Goal: Information Seeking & Learning: Learn about a topic

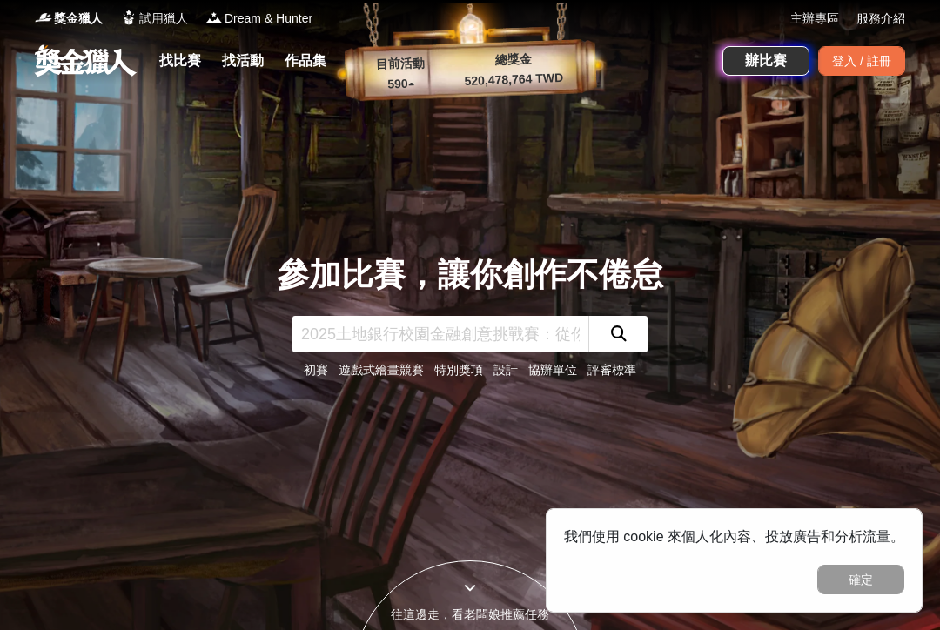
click at [182, 71] on link "找比賽" at bounding box center [180, 61] width 56 height 24
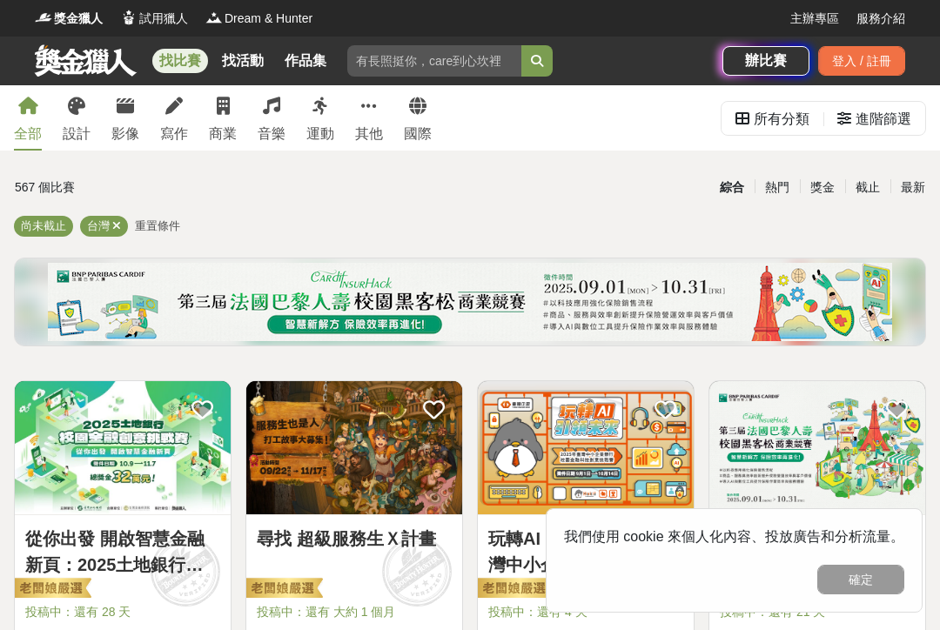
click at [856, 587] on button "確定" at bounding box center [860, 580] width 87 height 30
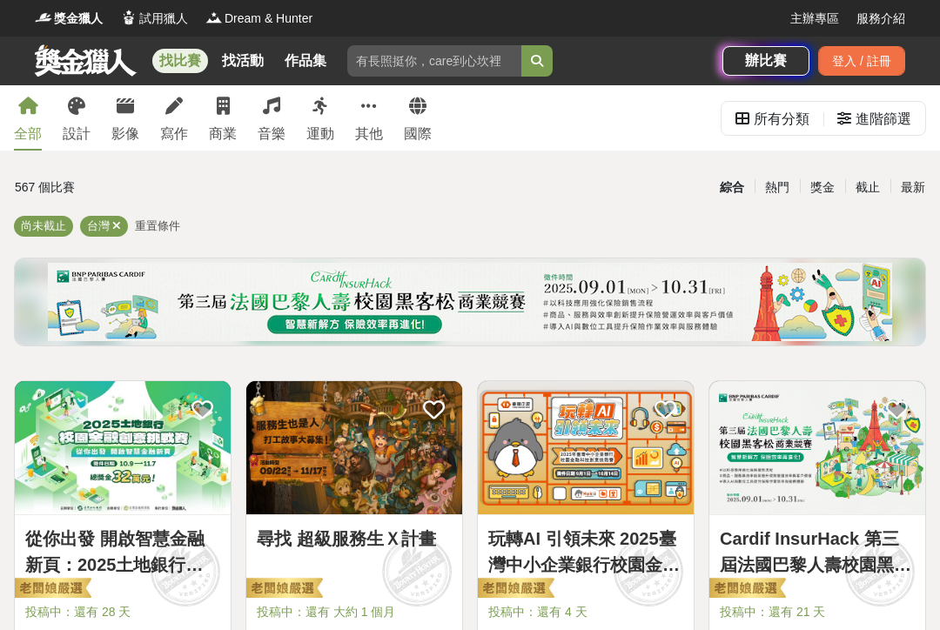
click at [122, 105] on icon at bounding box center [125, 106] width 17 height 17
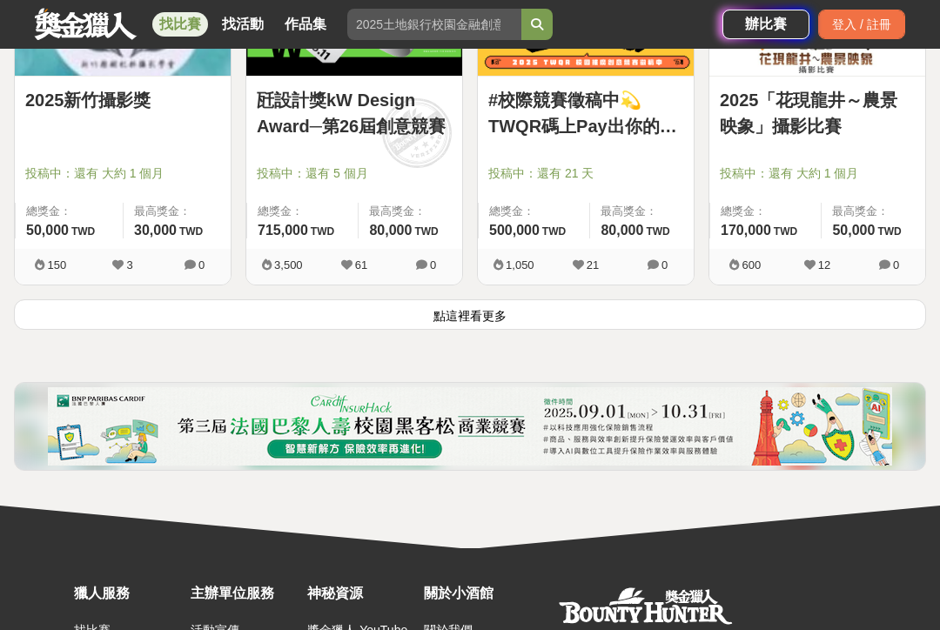
scroll to position [2230, 0]
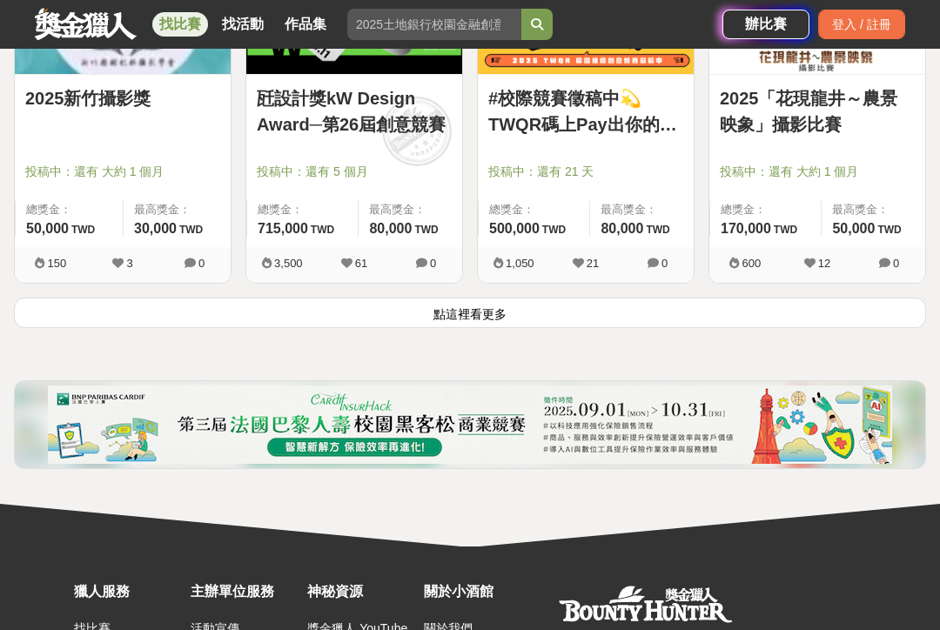
click at [184, 310] on button "點這裡看更多" at bounding box center [470, 313] width 912 height 30
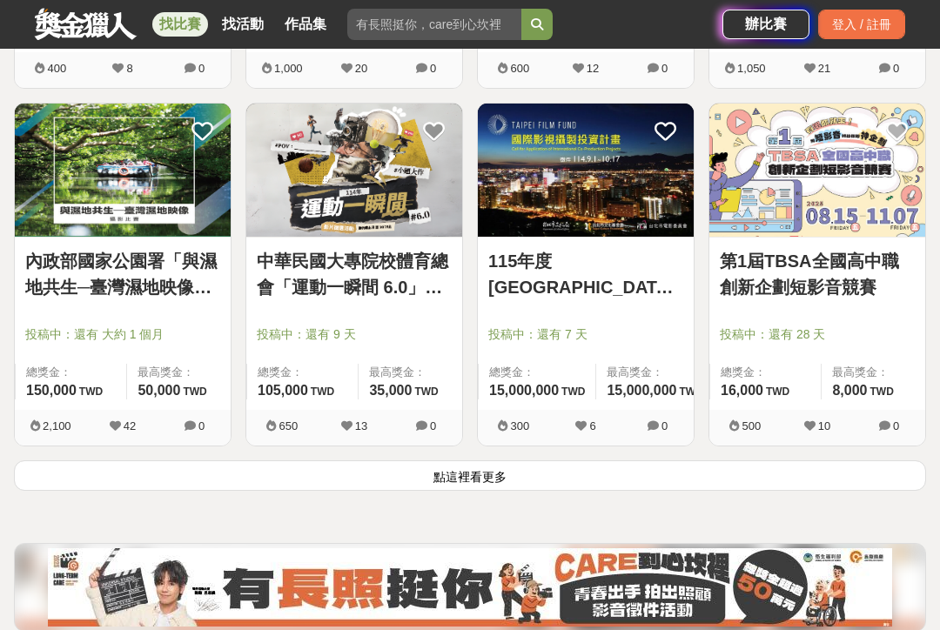
scroll to position [4308, 0]
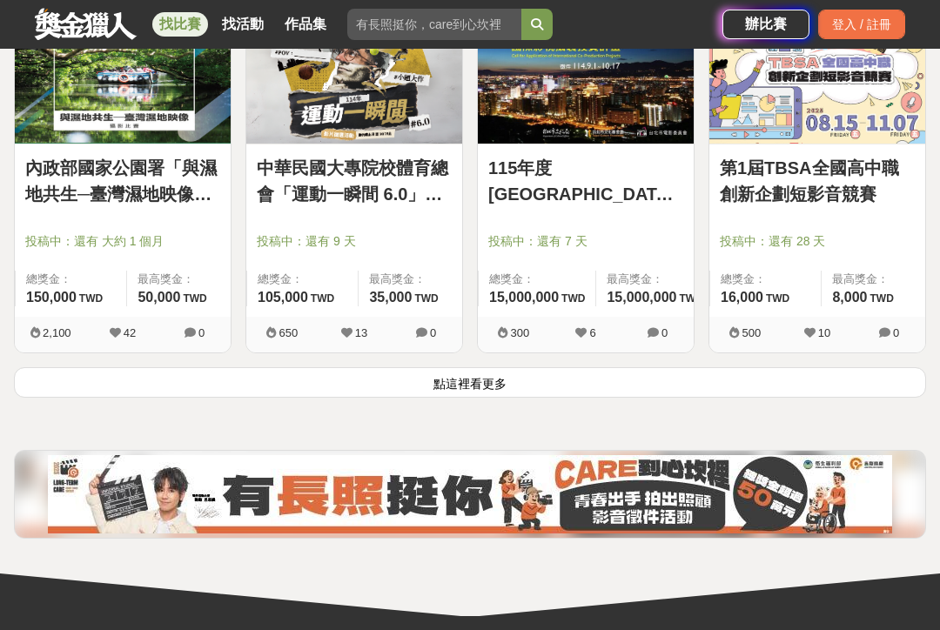
click at [724, 373] on button "點這裡看更多" at bounding box center [470, 382] width 912 height 30
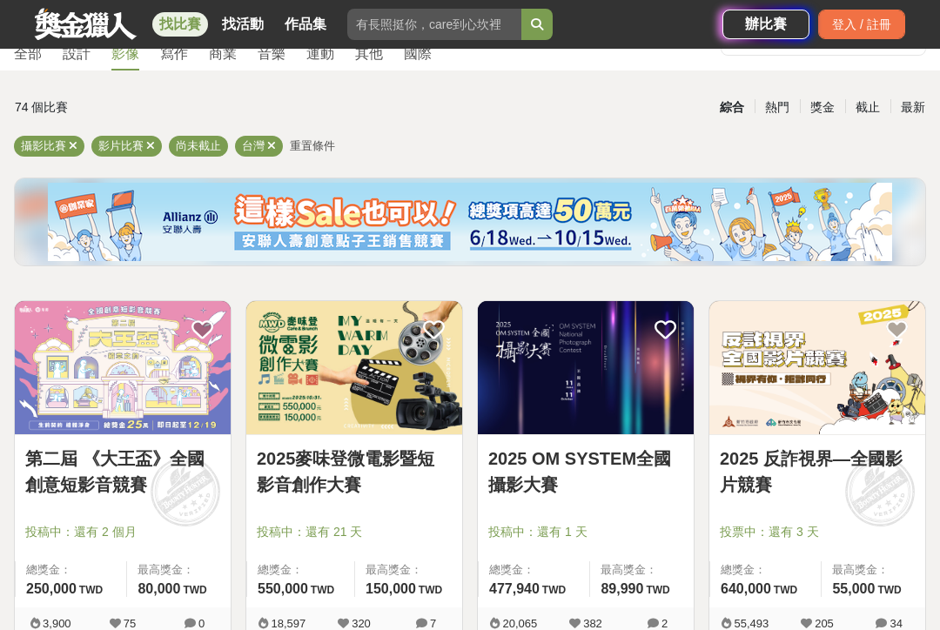
scroll to position [86, 0]
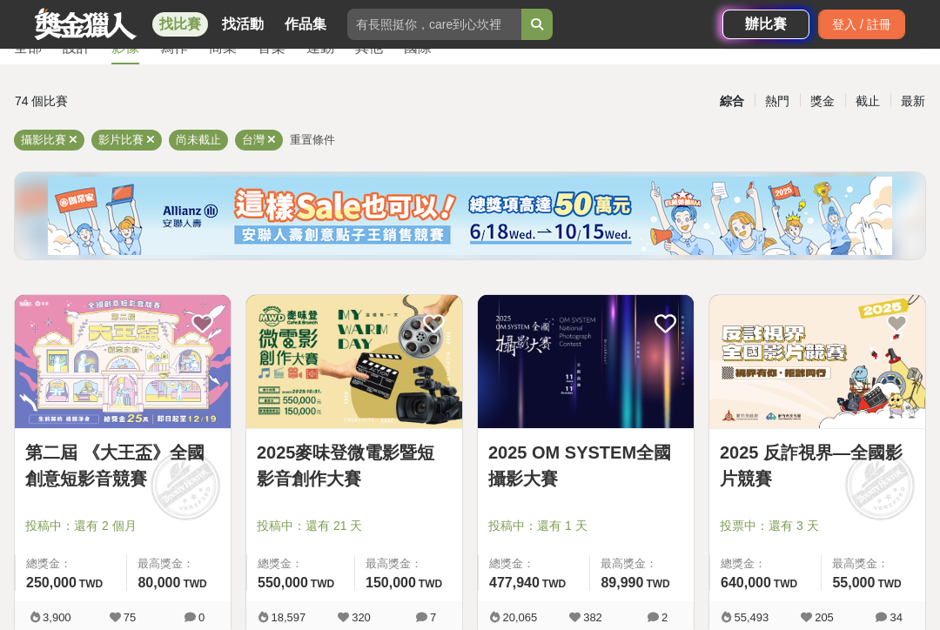
click at [115, 399] on img at bounding box center [123, 361] width 216 height 133
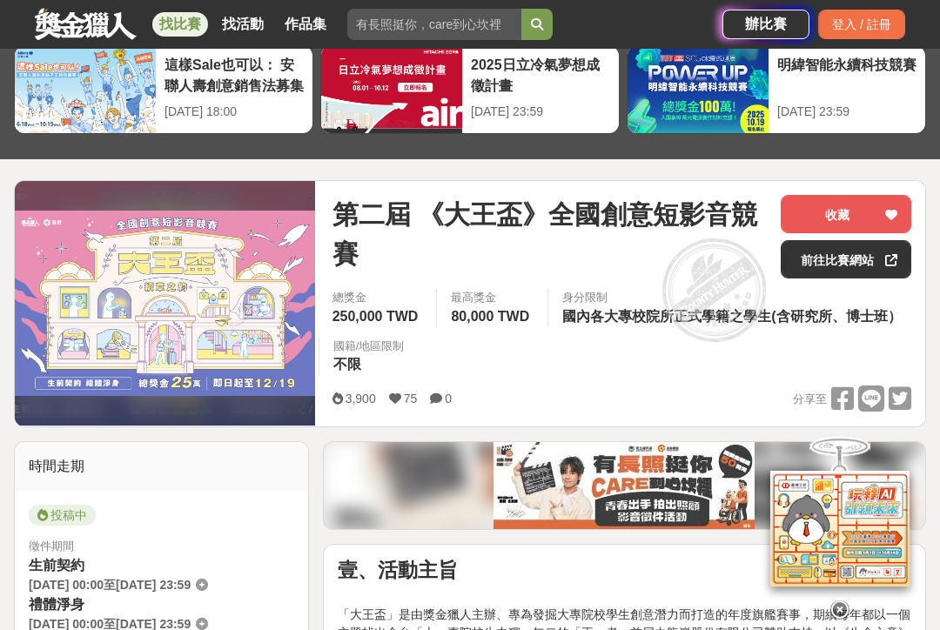
scroll to position [346, 0]
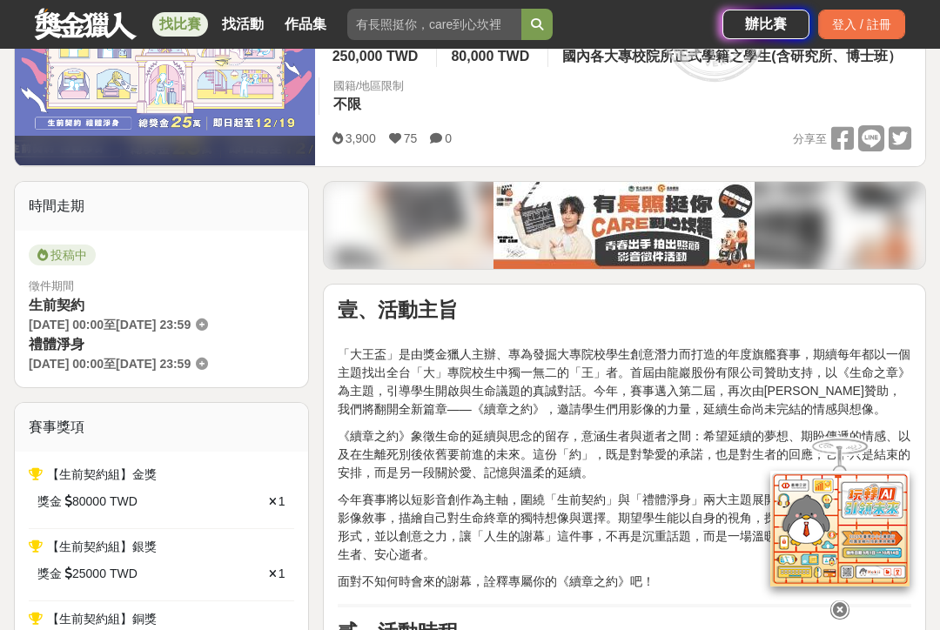
click at [852, 613] on div at bounding box center [840, 607] width 174 height 30
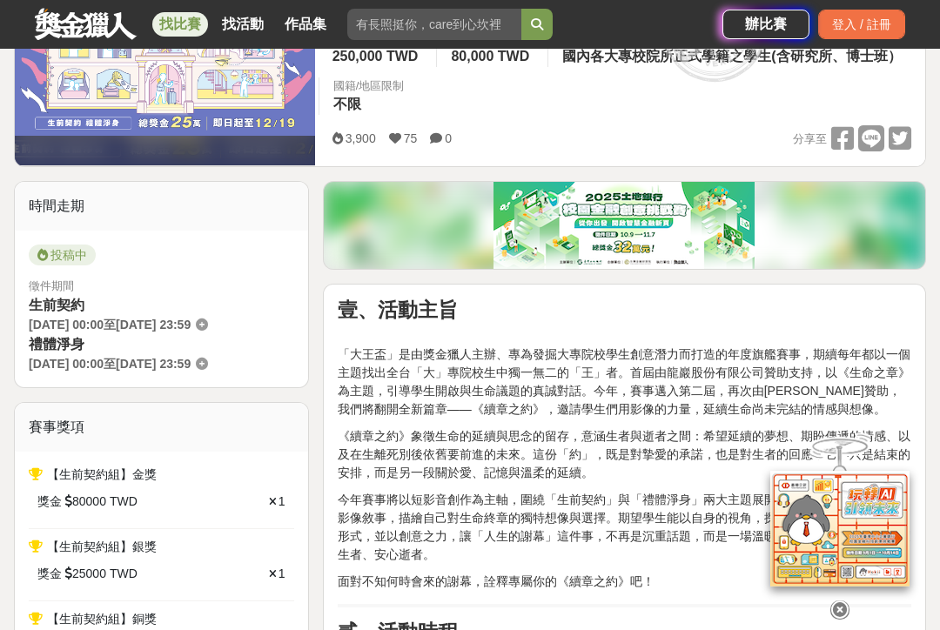
click at [844, 620] on icon at bounding box center [840, 610] width 19 height 19
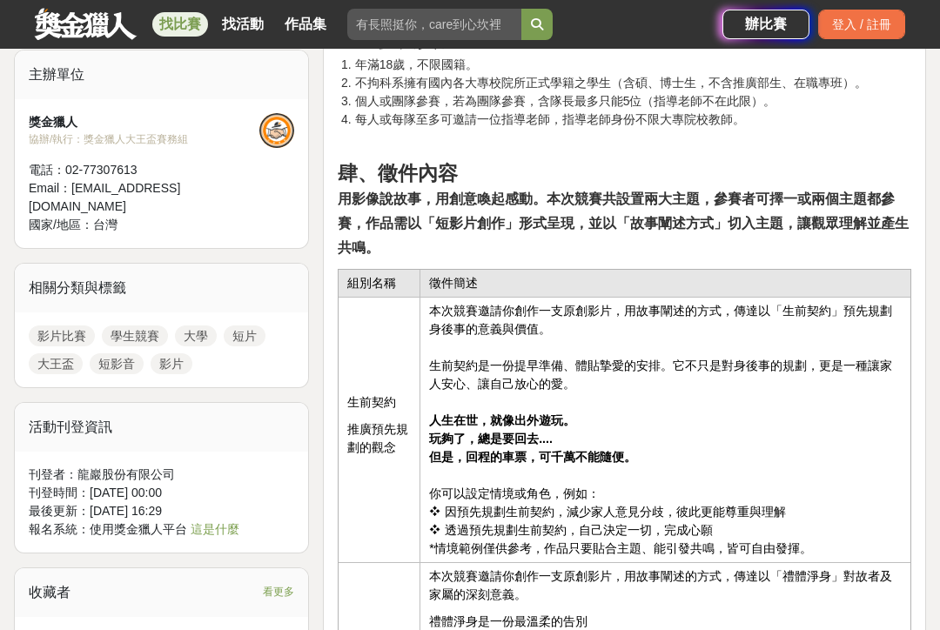
scroll to position [1379, 0]
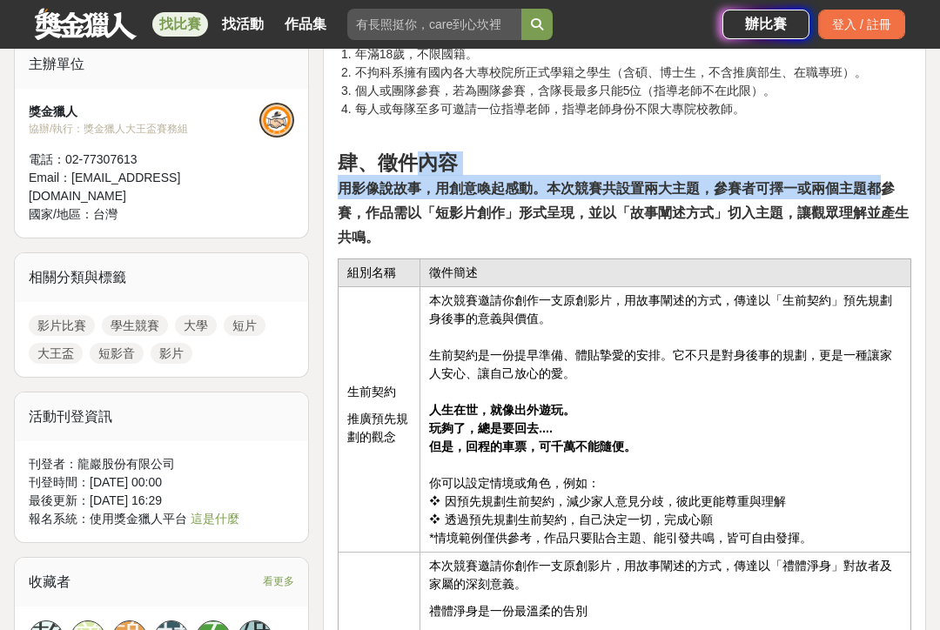
click at [900, 267] on td "徵件簡述" at bounding box center [665, 273] width 491 height 28
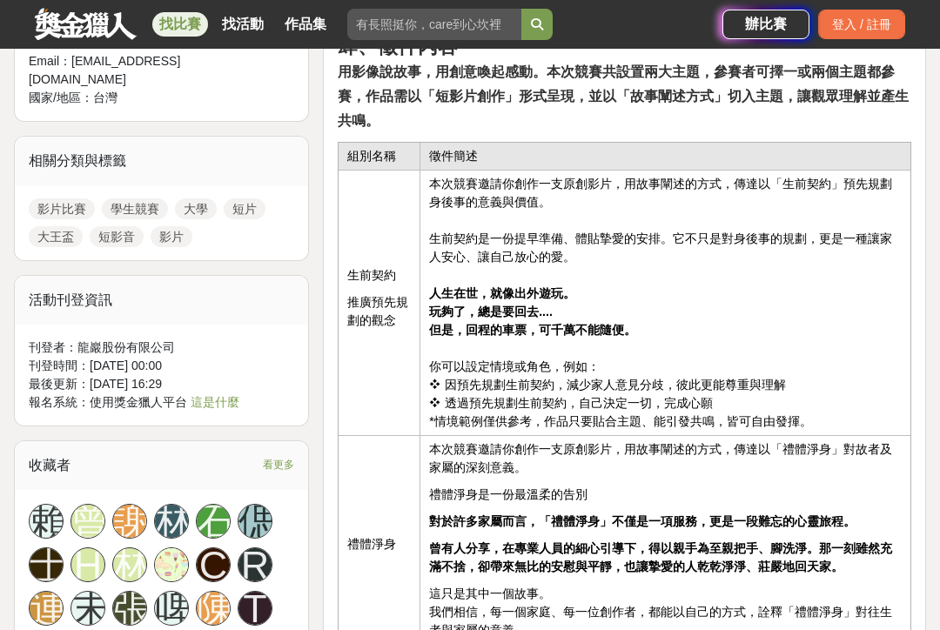
scroll to position [1496, 0]
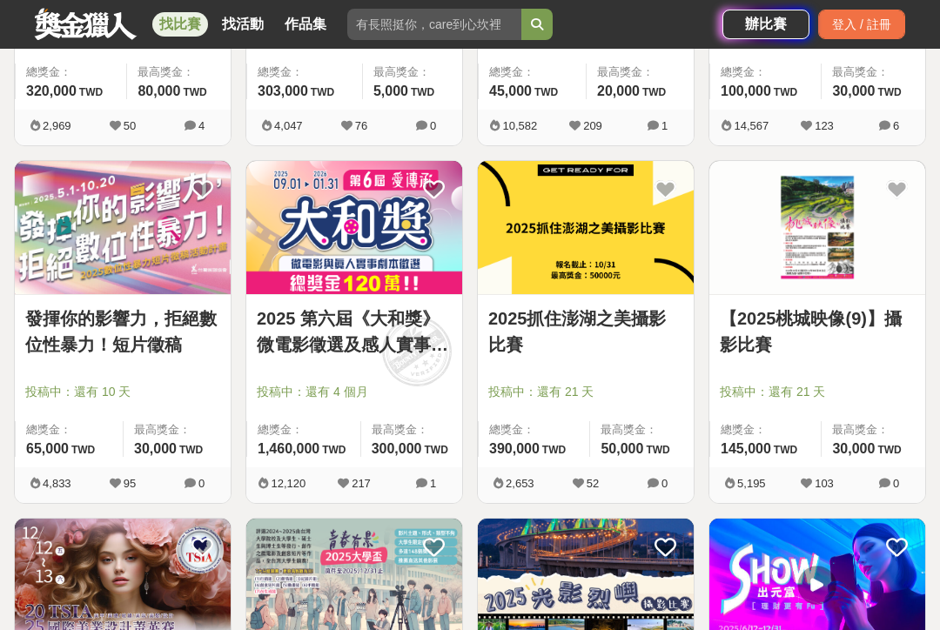
scroll to position [938, 0]
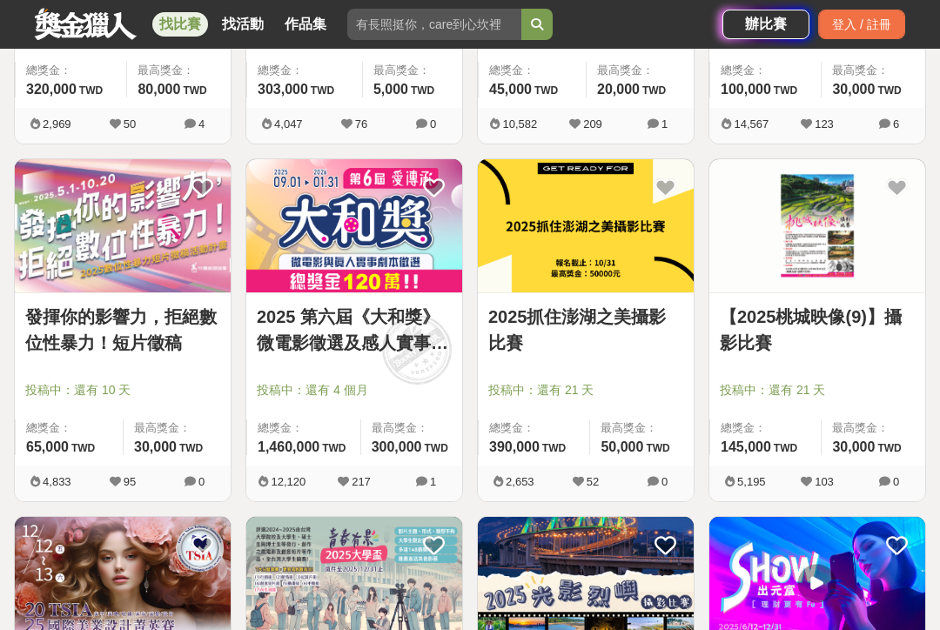
click at [274, 353] on link "2025 第六屆《大和獎》微電影徵選及感人實事分享" at bounding box center [354, 330] width 195 height 52
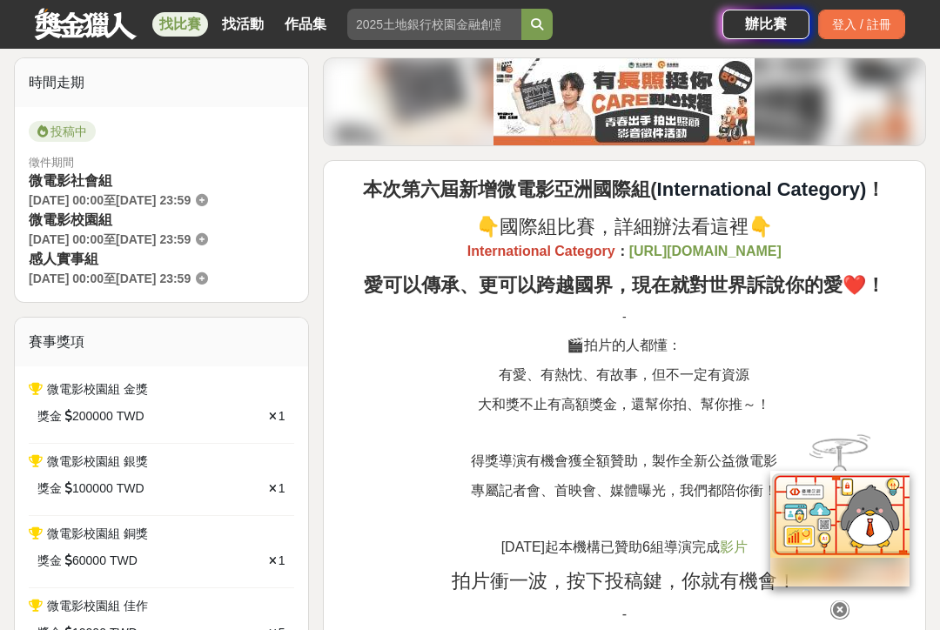
scroll to position [444, 0]
